Goal: Task Accomplishment & Management: Manage account settings

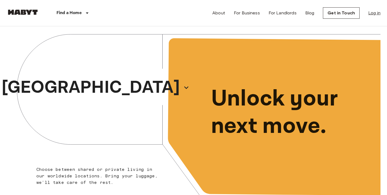
click at [375, 11] on link "Log in" at bounding box center [375, 13] width 12 height 7
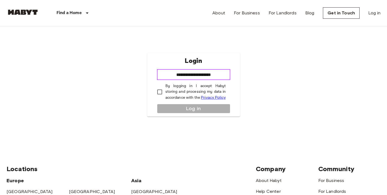
type input "**********"
click at [324, 108] on div "**********" at bounding box center [194, 84] width 374 height 117
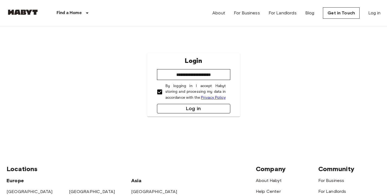
click at [193, 114] on button "Log in" at bounding box center [193, 109] width 73 height 10
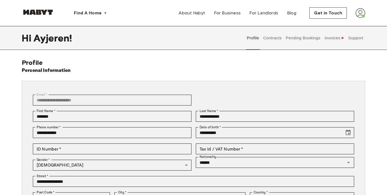
scroll to position [17, 0]
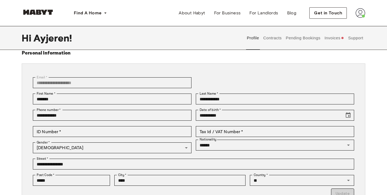
click at [333, 38] on button "Invoices" at bounding box center [334, 38] width 21 height 24
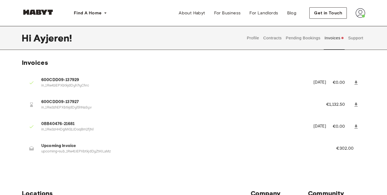
click at [66, 100] on span "600CDD09-137927" at bounding box center [177, 102] width 272 height 6
click at [311, 38] on button "Pending Bookings" at bounding box center [303, 38] width 36 height 24
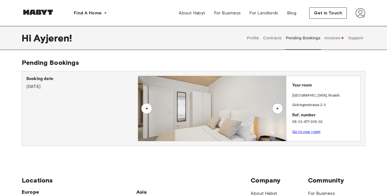
click at [274, 39] on button "Contracts" at bounding box center [273, 38] width 20 height 24
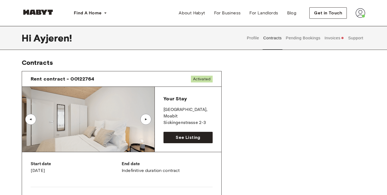
click at [341, 38] on button "Invoices" at bounding box center [334, 38] width 21 height 24
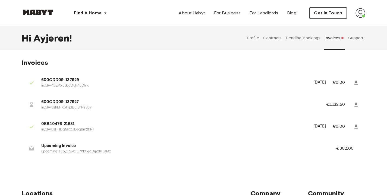
click at [356, 103] on icon at bounding box center [356, 105] width 3 height 4
click at [252, 38] on button "Profile" at bounding box center [253, 38] width 14 height 24
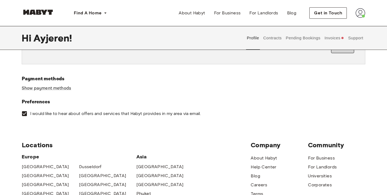
scroll to position [166, 0]
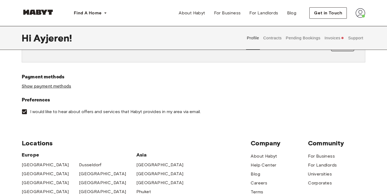
click at [61, 85] on link "Show payment methods" at bounding box center [46, 87] width 49 height 6
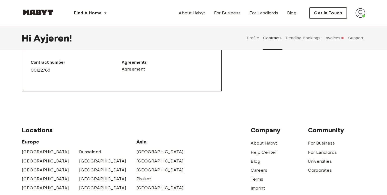
scroll to position [329, 0]
